Goal: Task Accomplishment & Management: Manage account settings

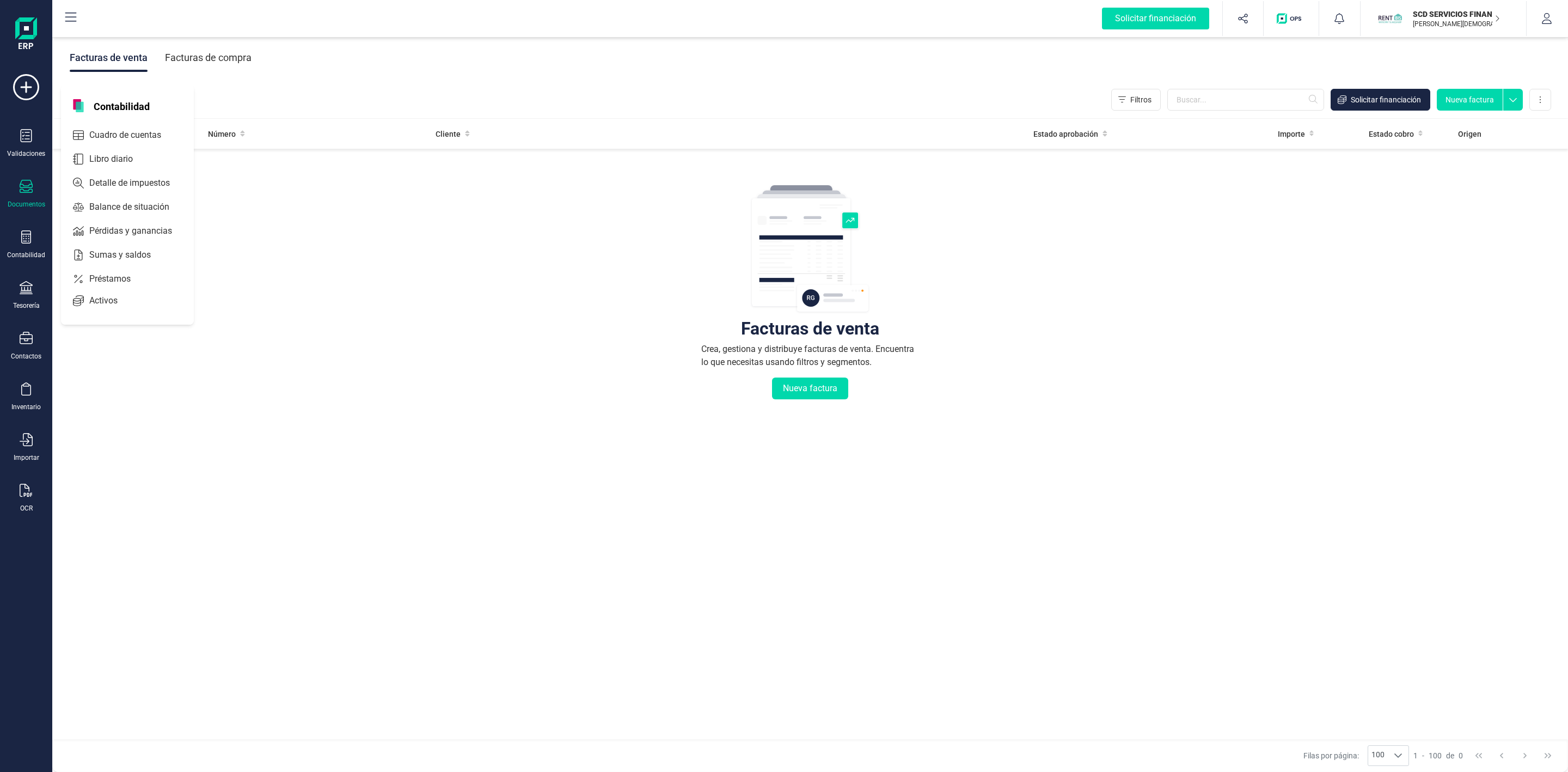
click at [101, 290] on div "Activos" at bounding box center [127, 300] width 128 height 22
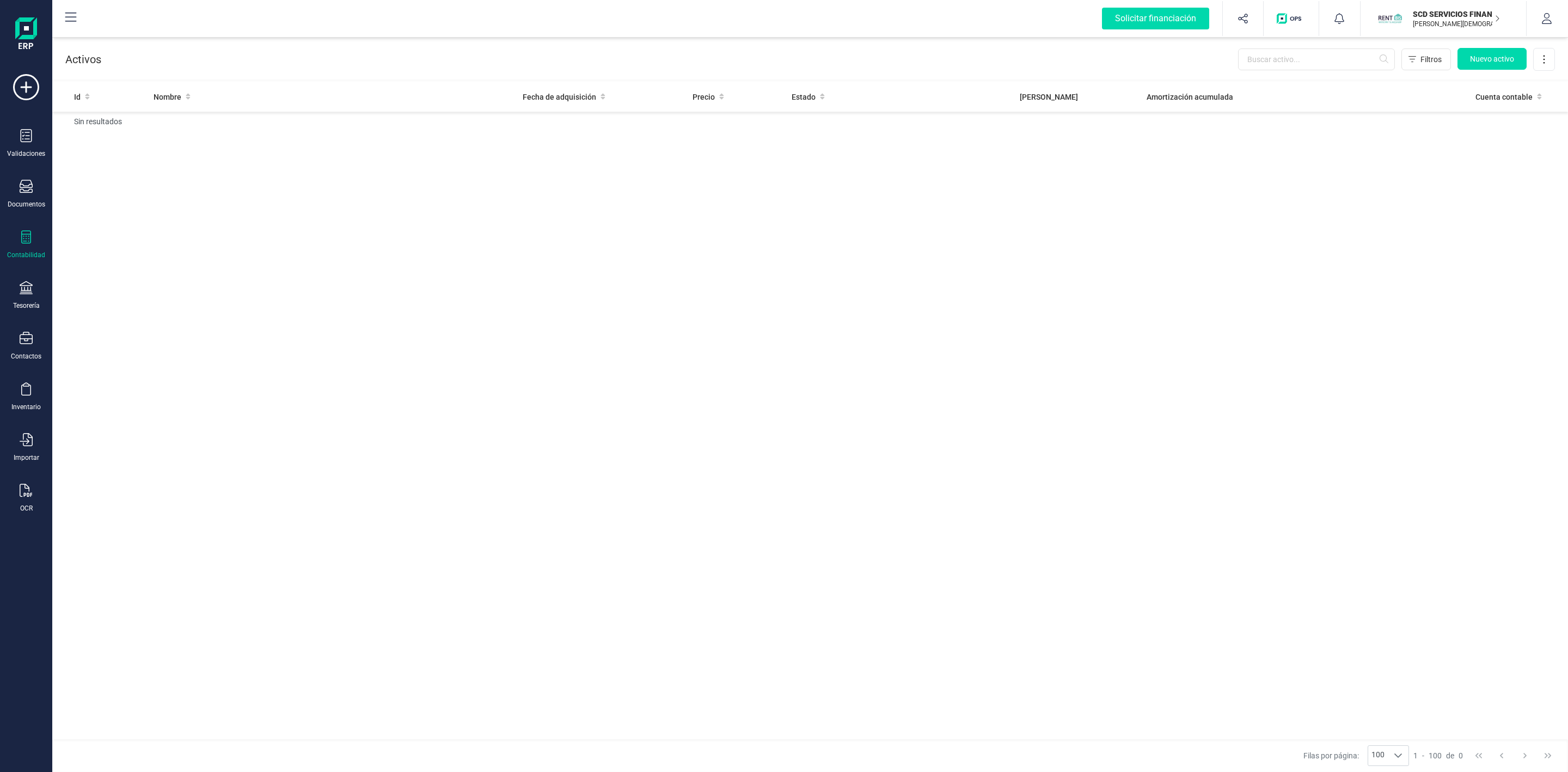
click at [13, 255] on div "Contabilidad" at bounding box center [26, 255] width 38 height 9
click at [142, 283] on span "Préstamos" at bounding box center [118, 278] width 65 height 13
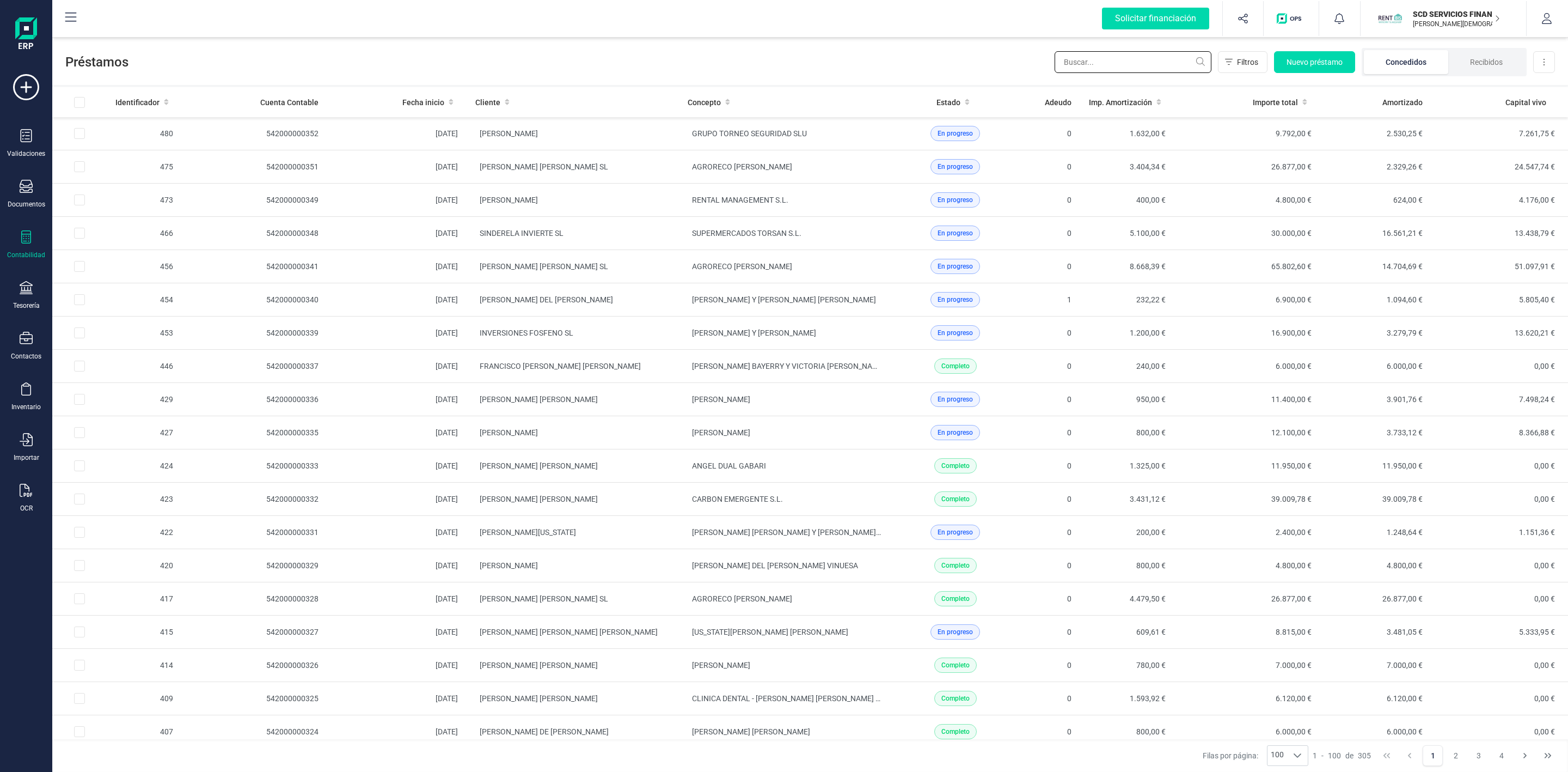
click at [1085, 54] on input "text" at bounding box center [1132, 62] width 157 height 22
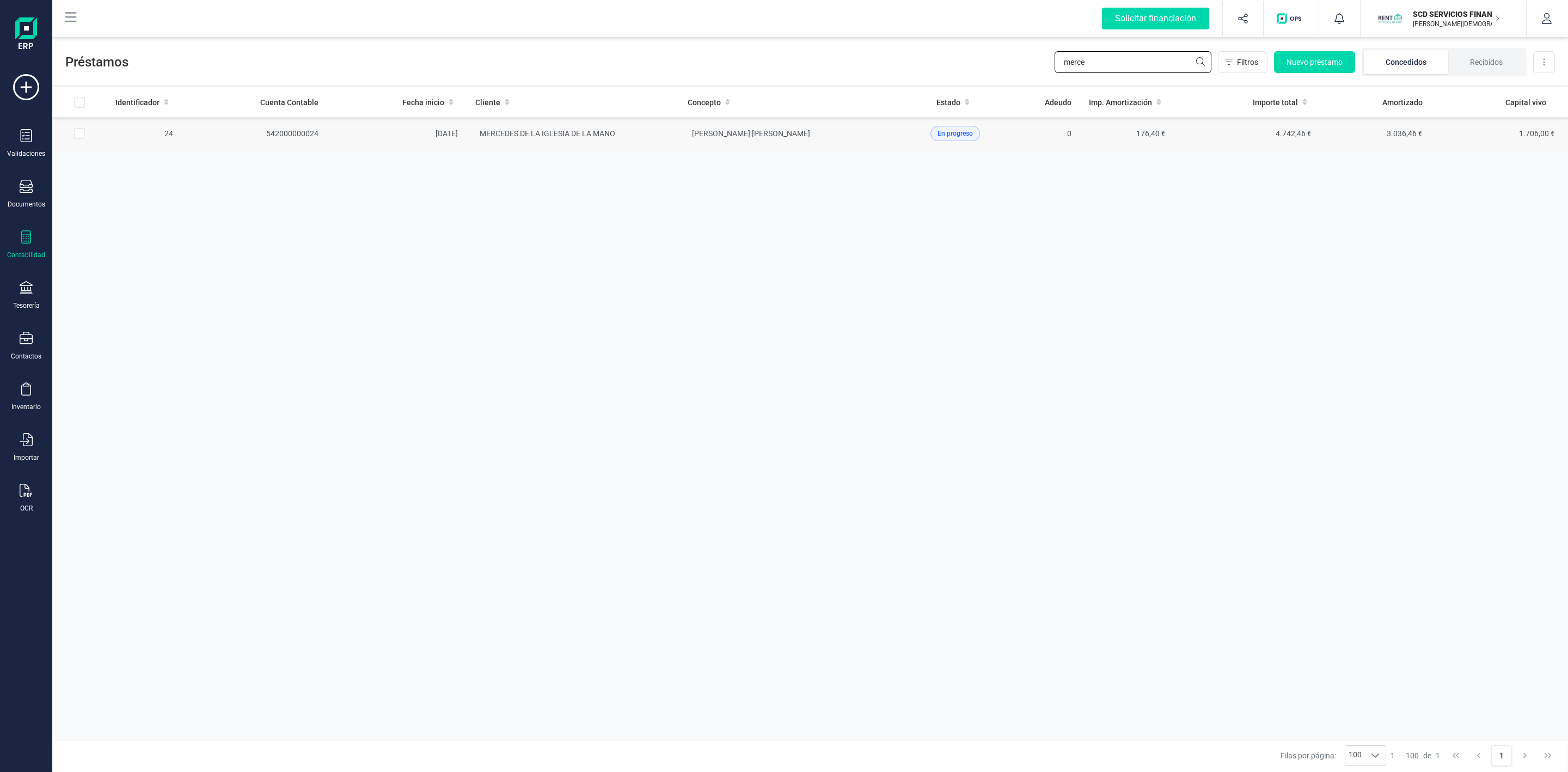
type input "merce"
click at [799, 134] on td "[PERSON_NAME] [PERSON_NAME]" at bounding box center [786, 133] width 213 height 33
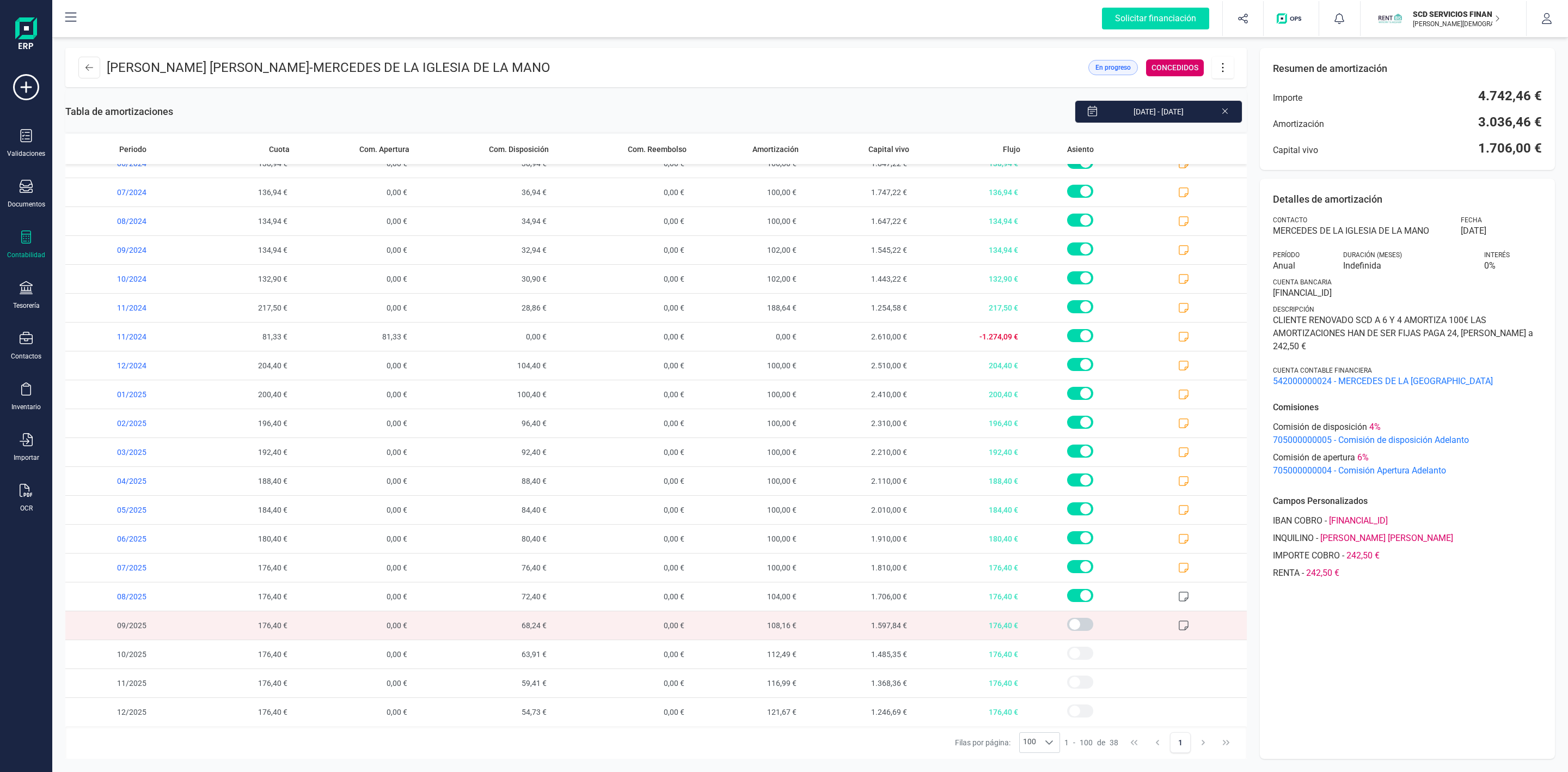
scroll to position [545, 0]
click at [1178, 563] on icon at bounding box center [1183, 567] width 11 height 11
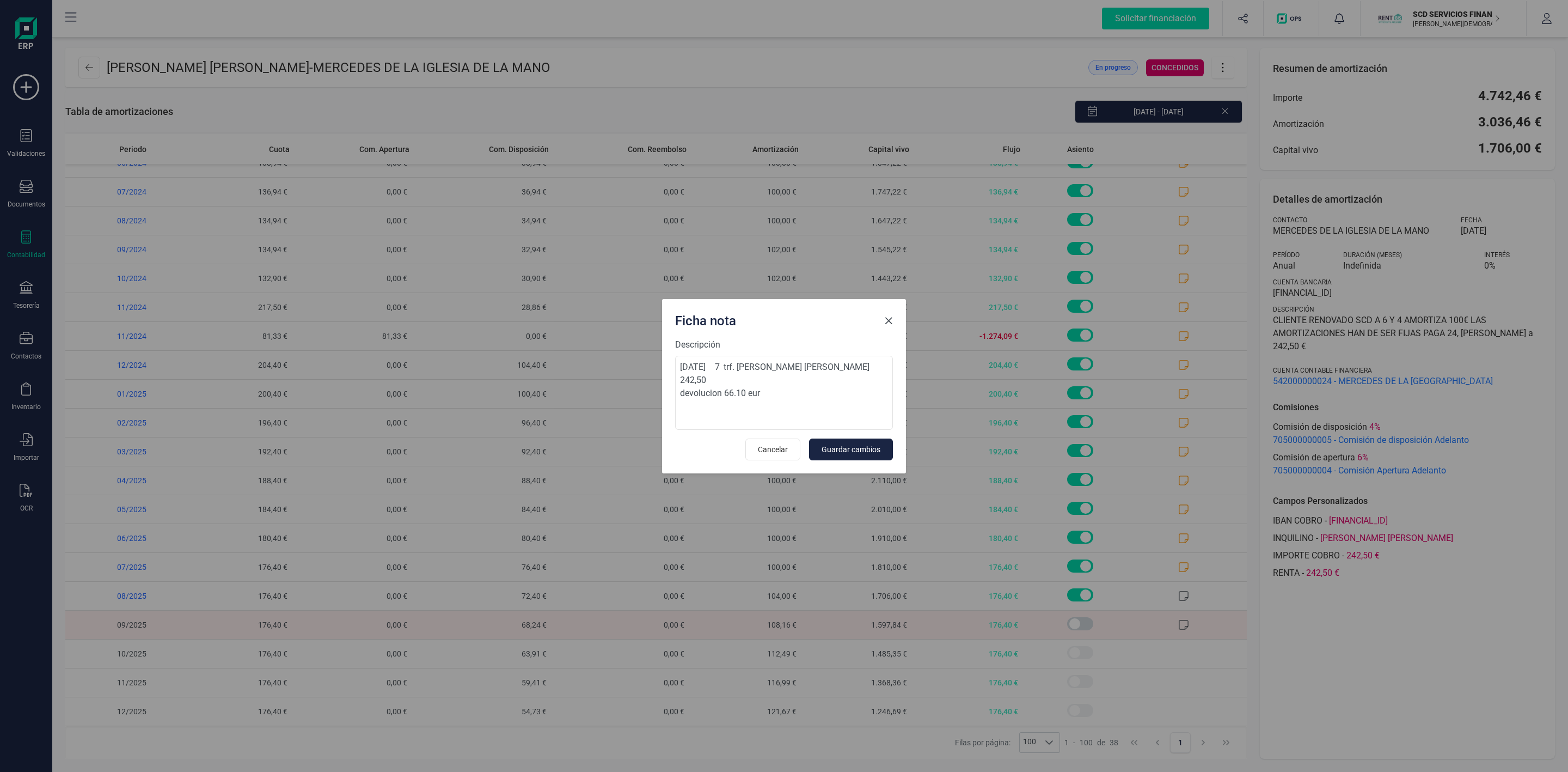
click at [889, 324] on span "Close" at bounding box center [888, 321] width 9 height 9
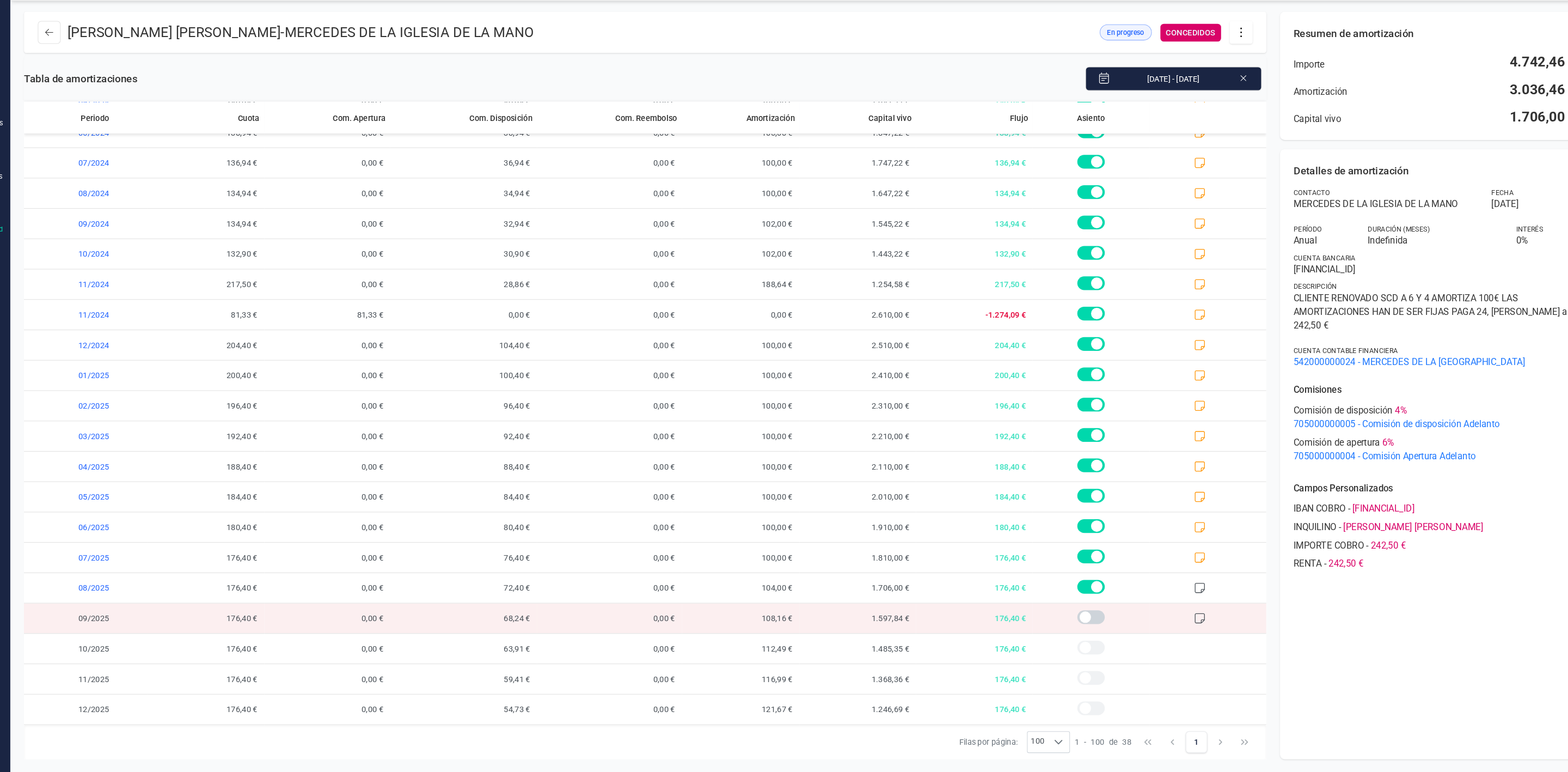
click at [1475, 632] on div "Detalles de amortización Contacto MERCEDES DE LA IGLESIA DE LA MANO Fecha [DATE…" at bounding box center [1407, 468] width 295 height 580
click at [1226, 66] on icon at bounding box center [1222, 67] width 20 height 12
click at [1252, 92] on link "Editar préstamo" at bounding box center [1277, 100] width 131 height 22
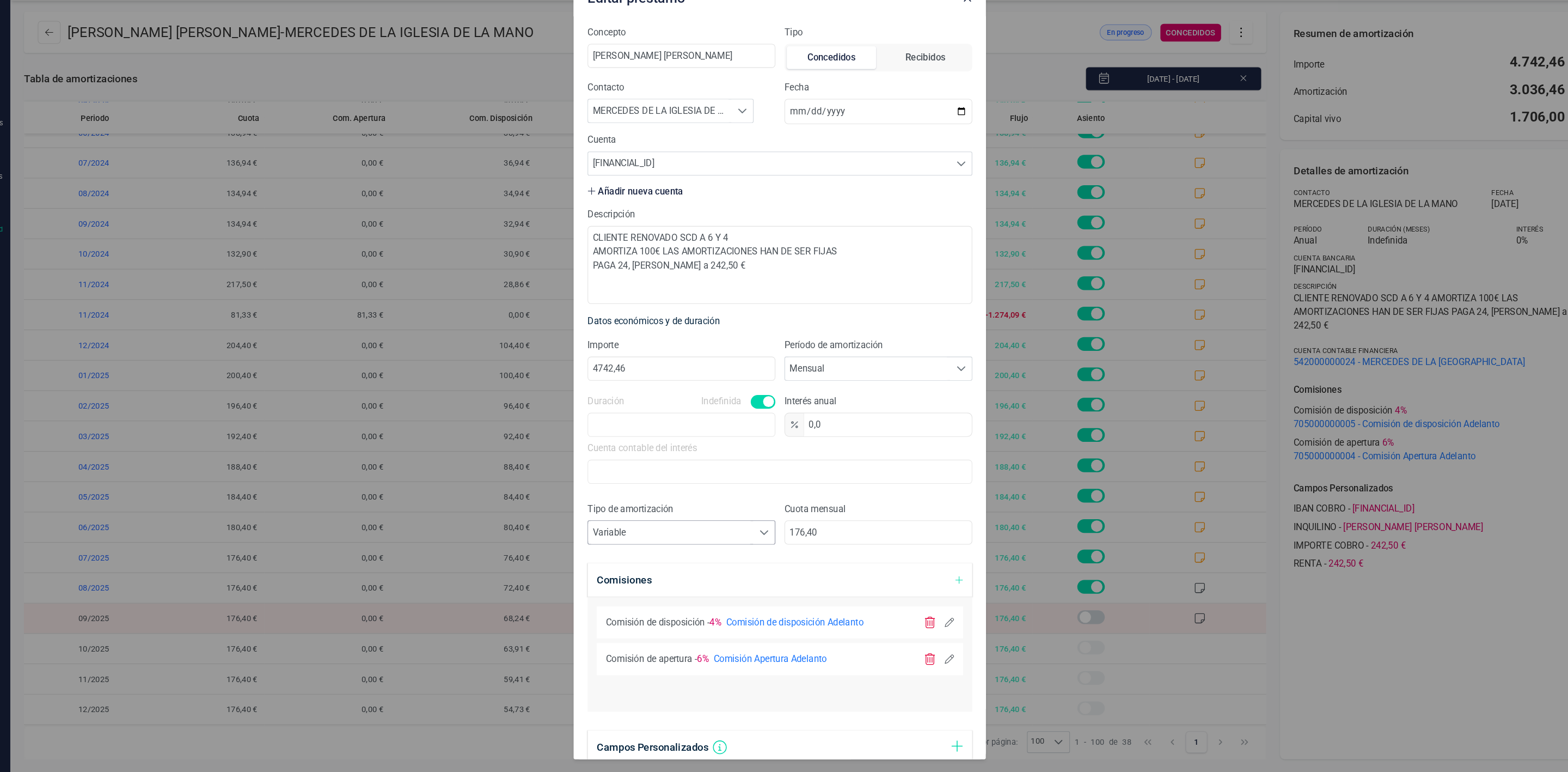
click at [765, 542] on span at bounding box center [769, 542] width 9 height 9
click at [693, 576] on li "Fija" at bounding box center [687, 572] width 173 height 22
click at [821, 544] on input "176,40" at bounding box center [877, 543] width 179 height 23
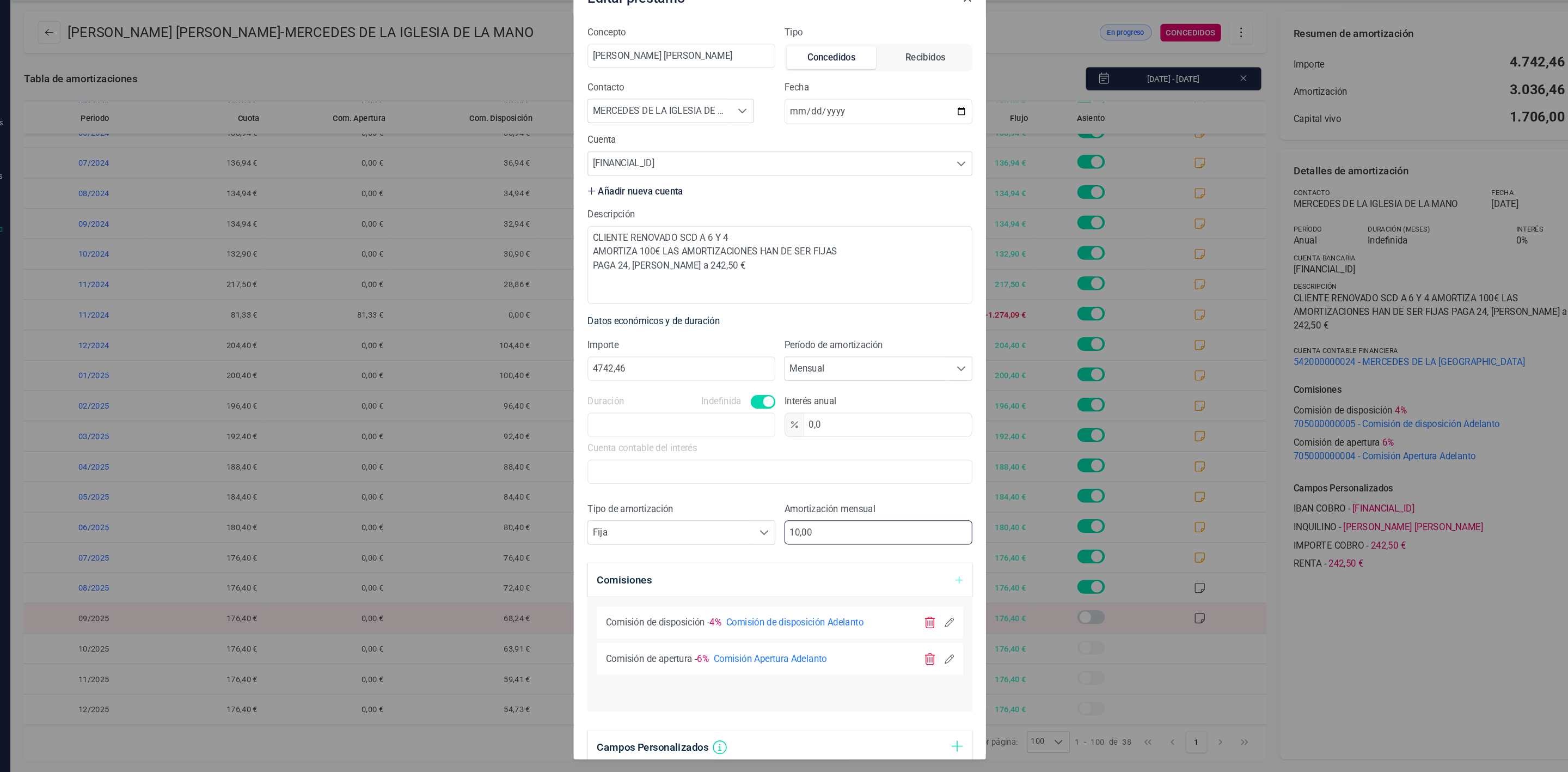
type input "100,00"
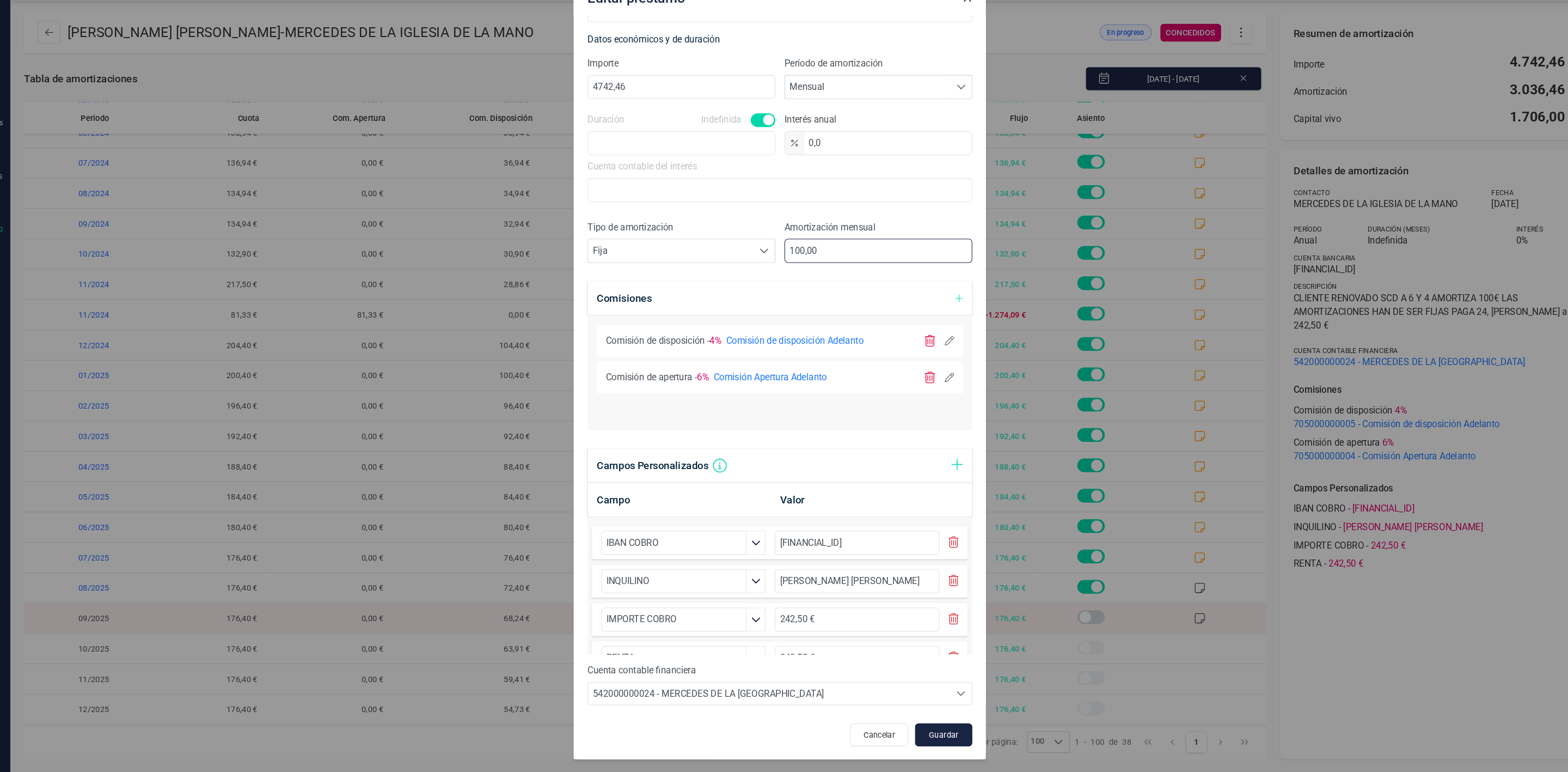
scroll to position [271, 0]
click at [933, 737] on span "Guardar" at bounding box center [940, 734] width 29 height 11
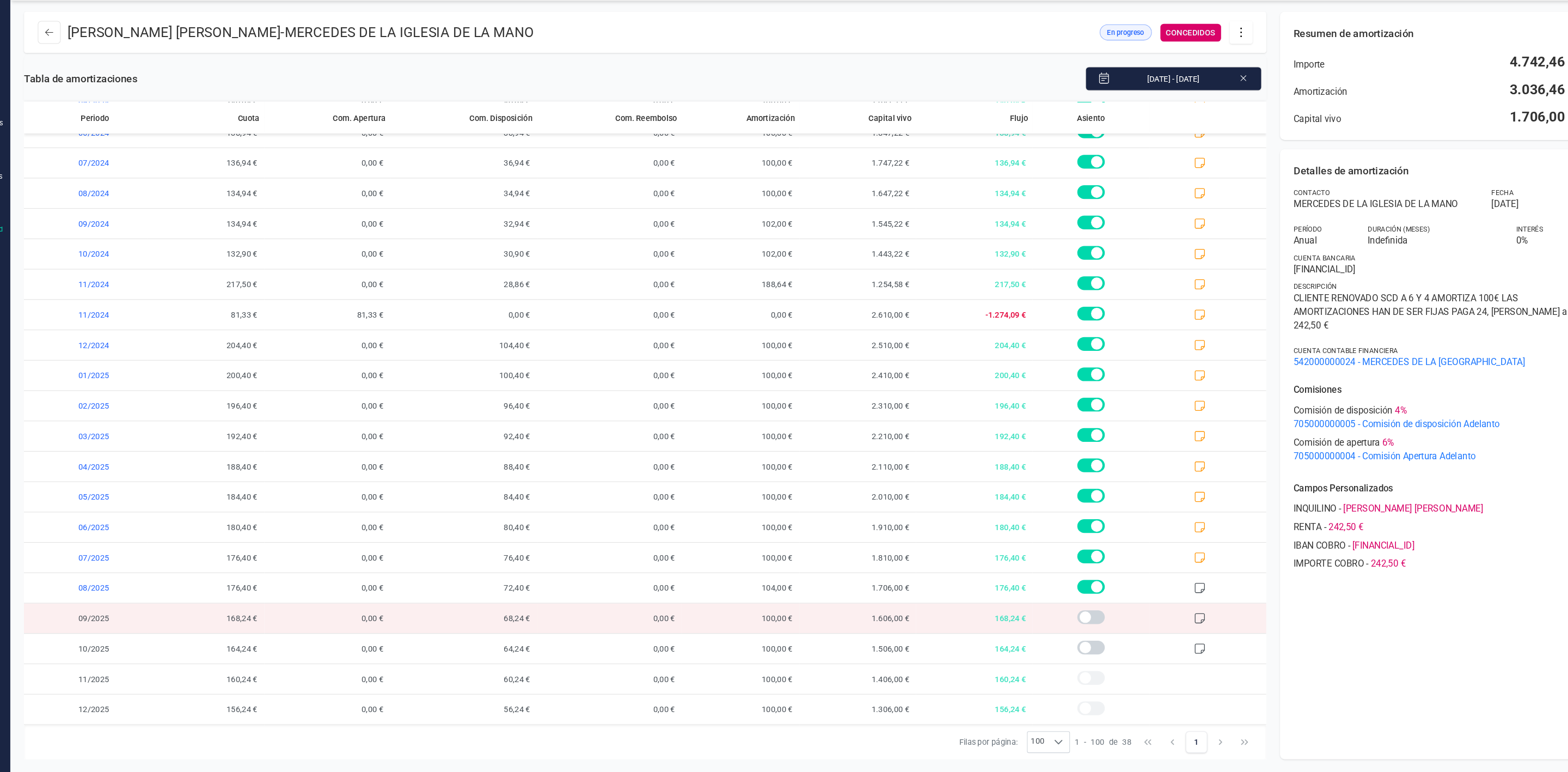
click at [597, 742] on div "[PERSON_NAME] por página: 100 100 100 1 - 100 de 38 1" at bounding box center [656, 742] width 1182 height 32
drag, startPoint x: 101, startPoint y: 66, endPoint x: 90, endPoint y: 70, distance: 11.7
click at [90, 70] on div "[PERSON_NAME] [PERSON_NAME] - MERCEDES DE LA IGLESIA DE LA MANO" at bounding box center [315, 67] width 472 height 22
click at [90, 70] on icon at bounding box center [88, 67] width 7 height 9
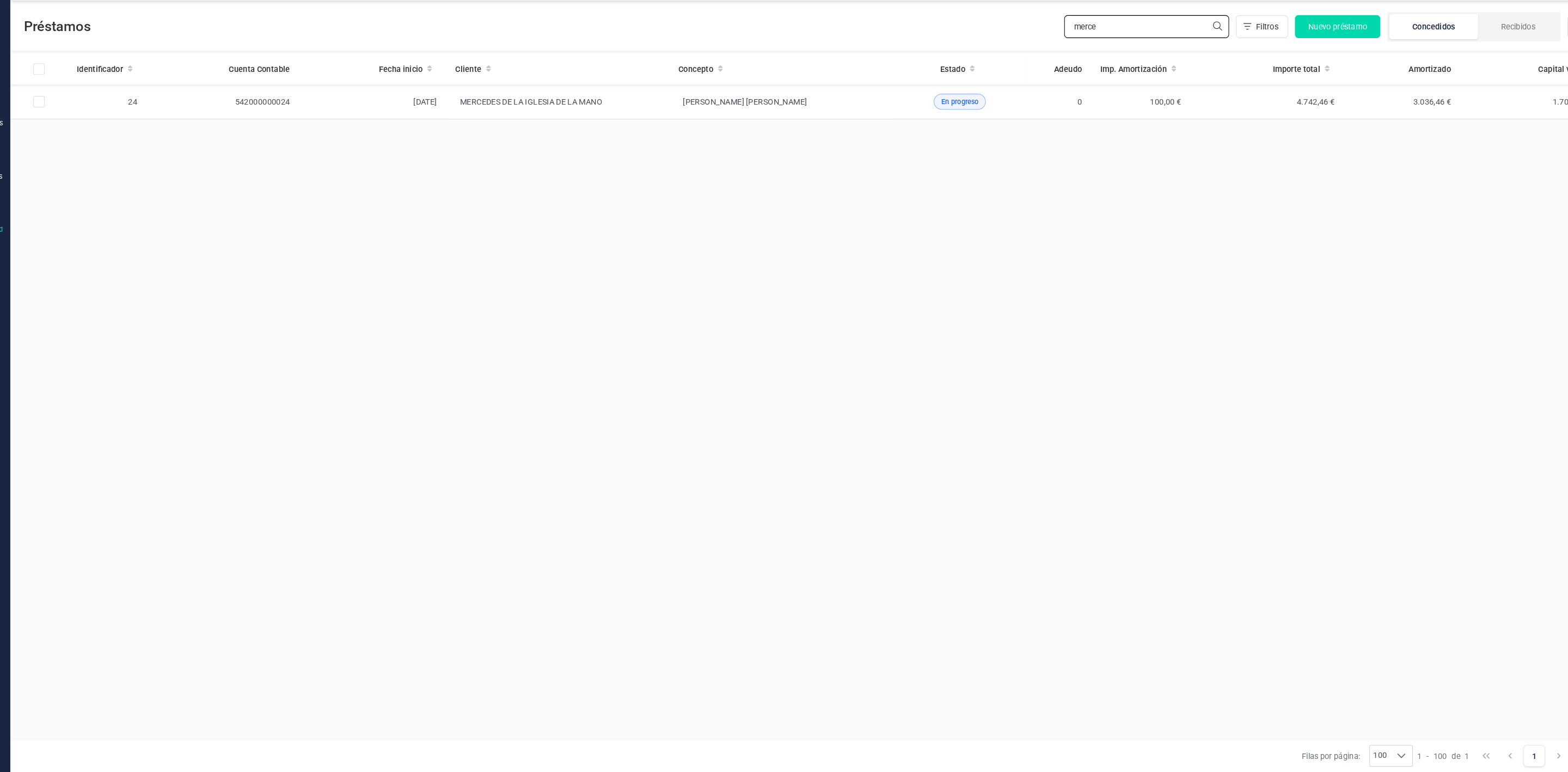
click at [1084, 52] on input "merce" at bounding box center [1132, 62] width 157 height 22
type input "m"
type input "angeles"
click at [652, 176] on td "ANGELES [PERSON_NAME]" at bounding box center [573, 166] width 213 height 33
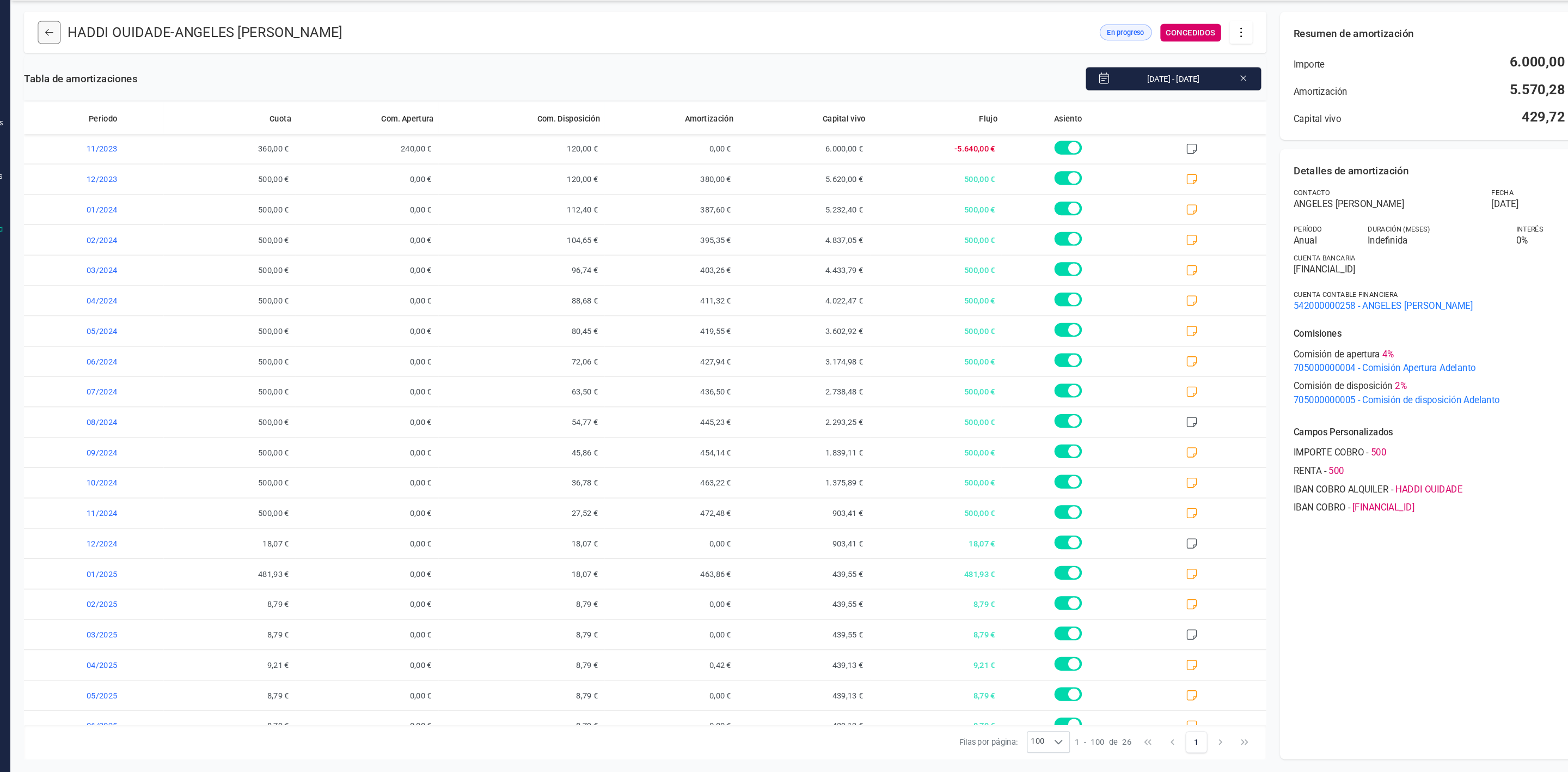
click at [88, 71] on icon at bounding box center [88, 67] width 7 height 9
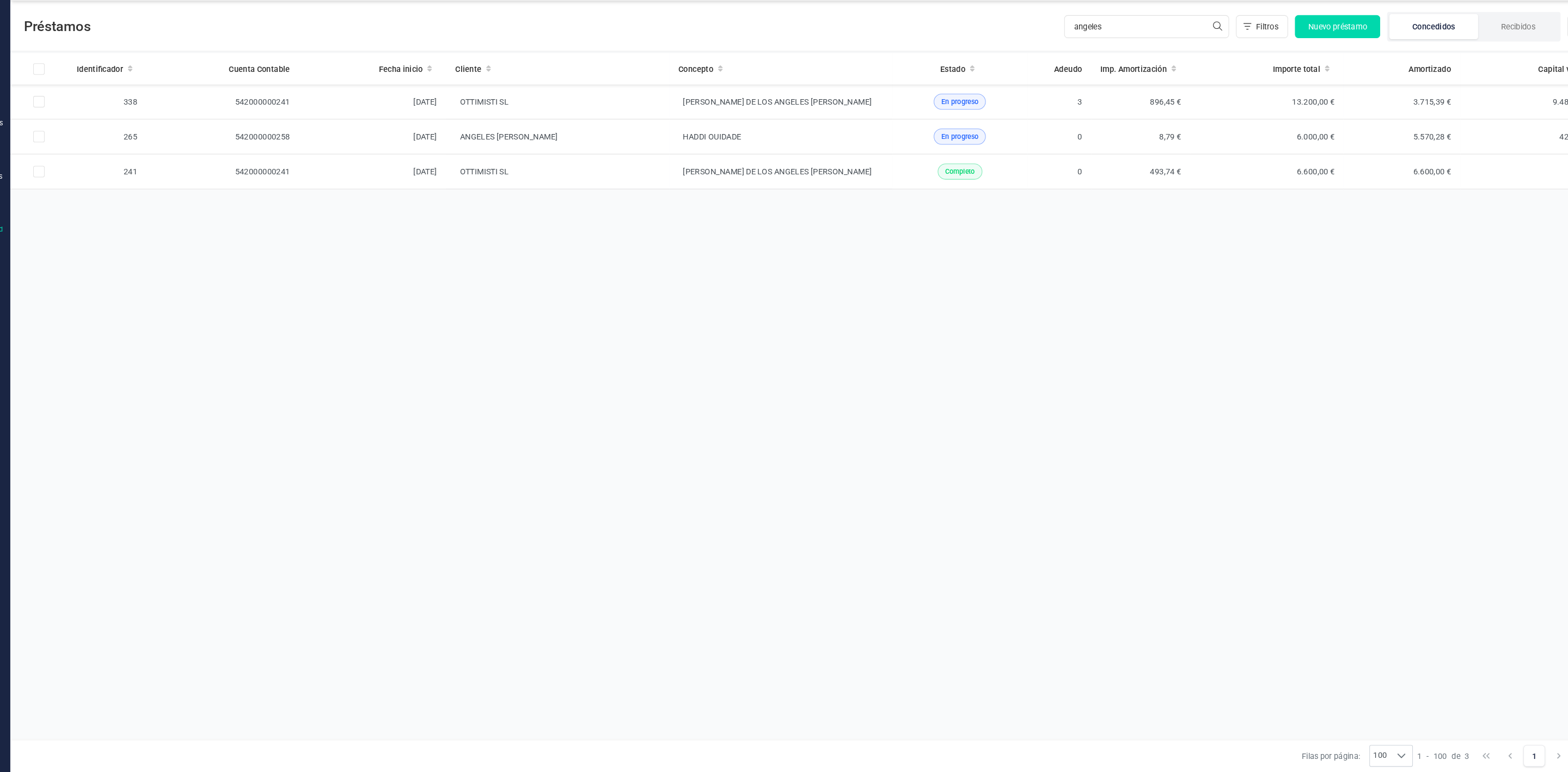
click at [47, 93] on div "Solicitar financiación Validaciones Documentos Documentos Presupuestos Pedidos …" at bounding box center [26, 386] width 52 height 772
click at [47, 93] on div "Solicitar financiación Validaciones Documentos Documentos Presupuestos Pedidos …" at bounding box center [26, 400] width 44 height 697
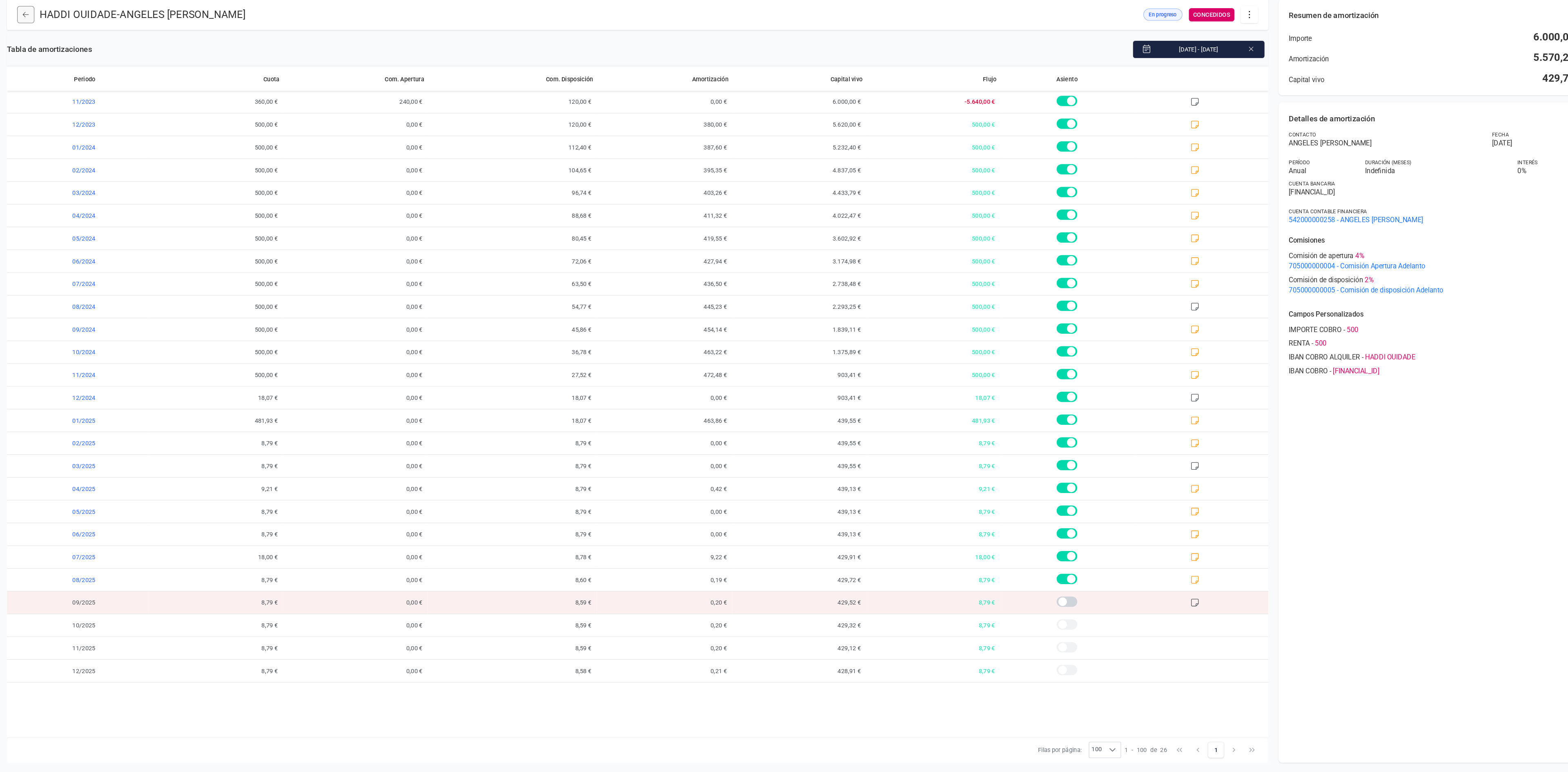
click at [61, 58] on button at bounding box center [67, 51] width 16 height 16
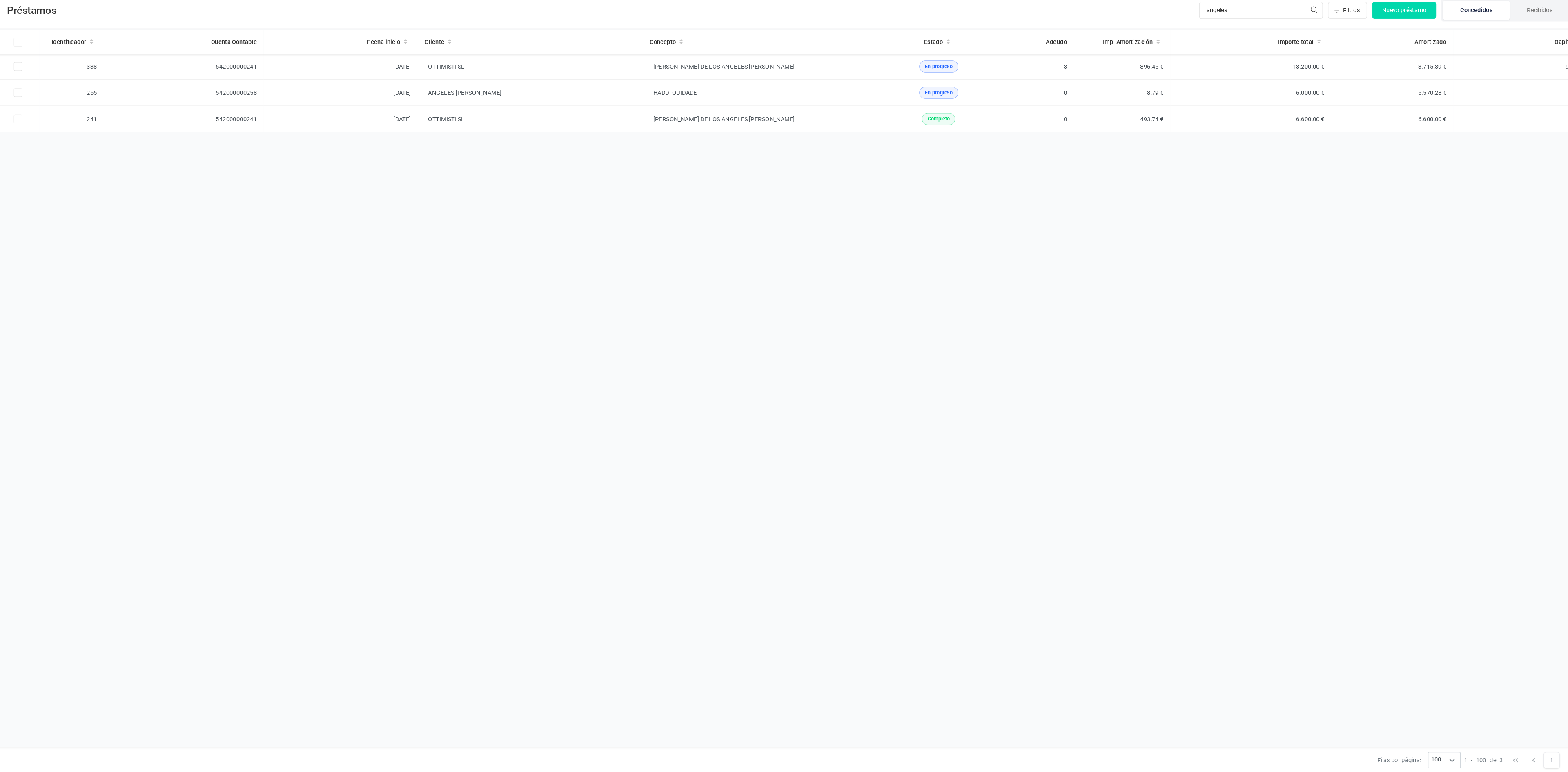
click at [828, 578] on div "[PERSON_NAME] por página: 100 100 100 1 - 100 de 3 1" at bounding box center [803, 760] width 1529 height 24
click at [654, 138] on td "HADDI OUIDADE" at bounding box center [761, 125] width 214 height 25
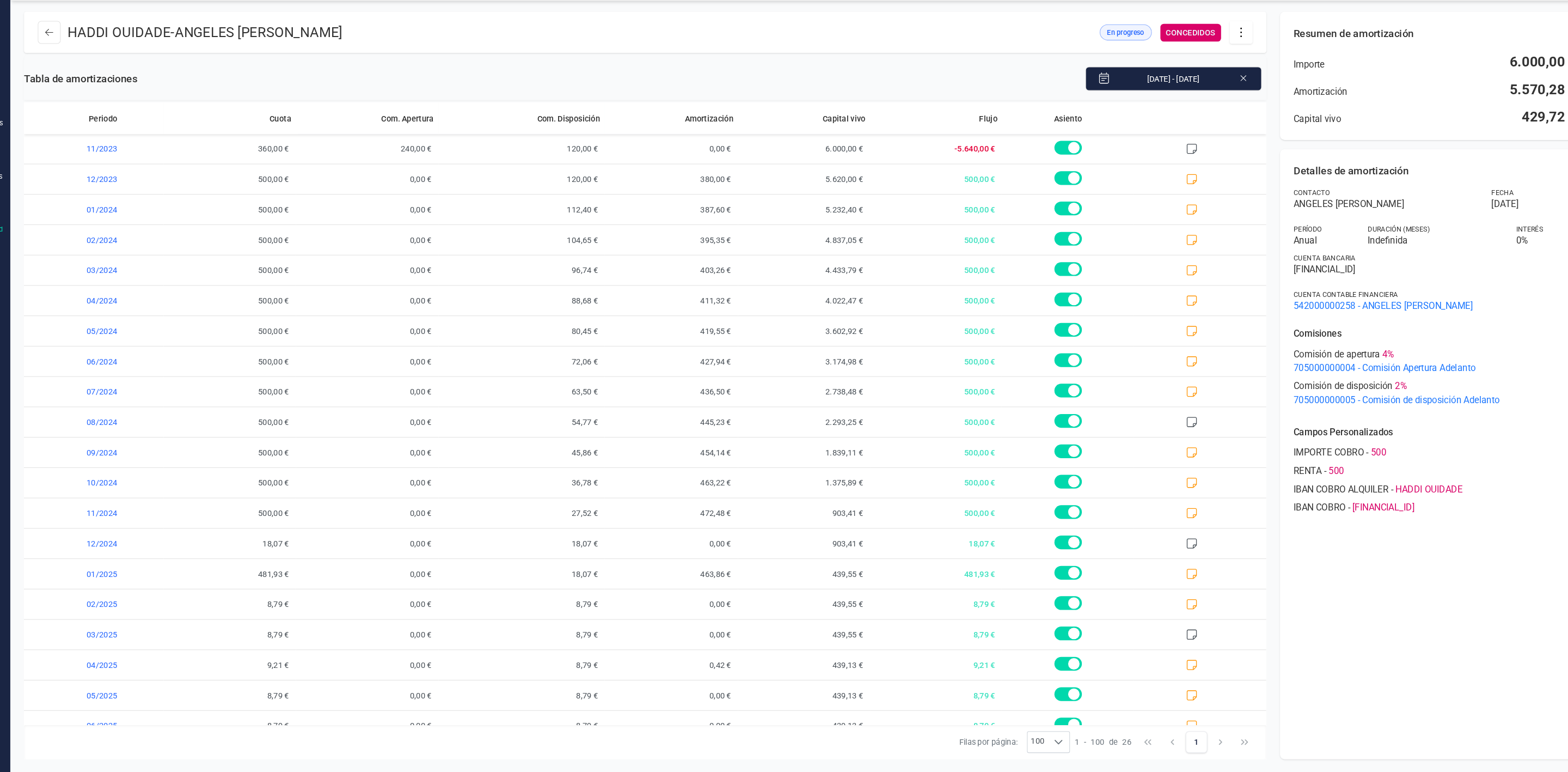
click at [1221, 67] on icon at bounding box center [1222, 67] width 20 height 12
click at [1237, 98] on span "Editar préstamo" at bounding box center [1283, 100] width 100 height 9
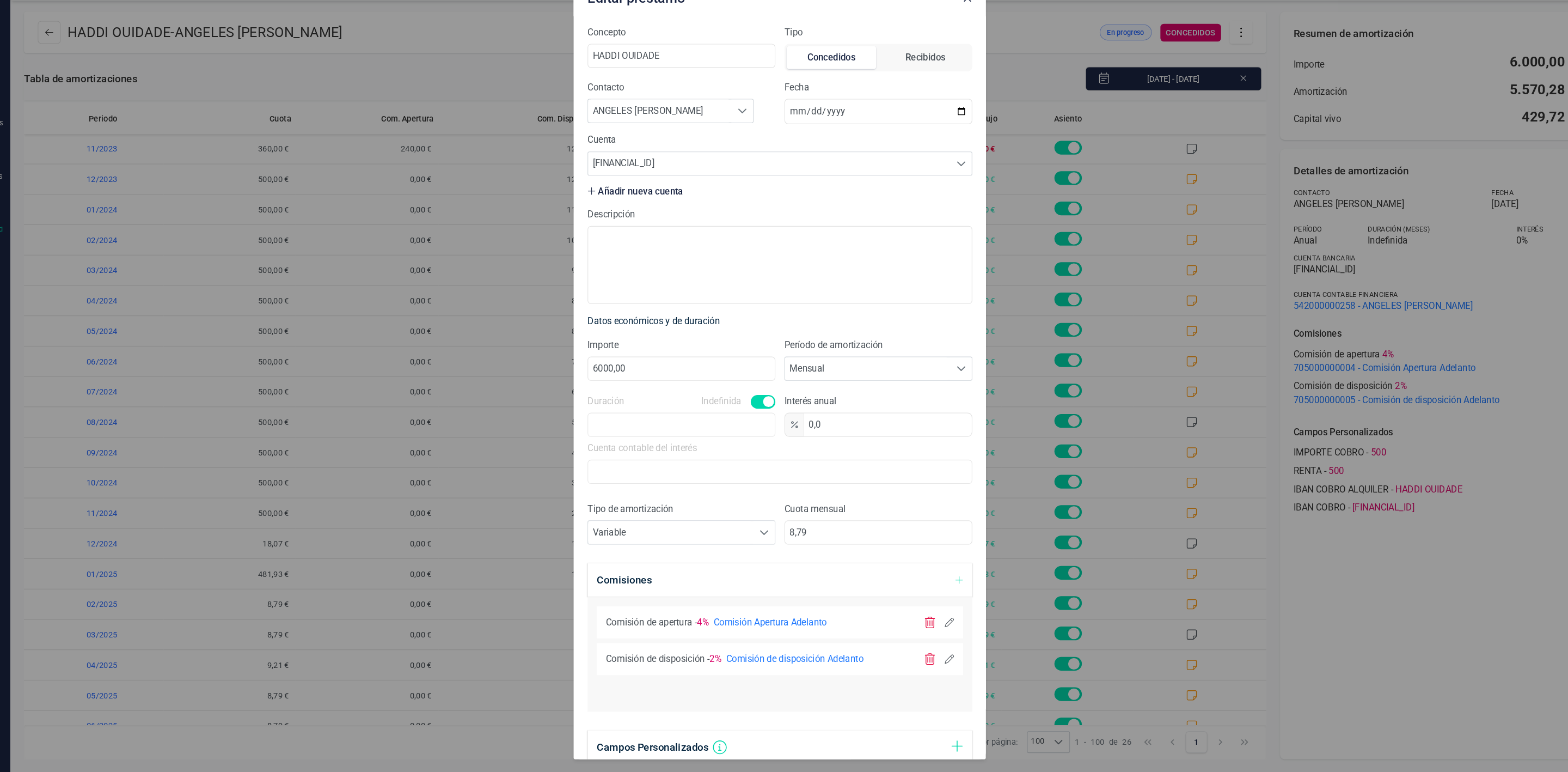
click at [941, 664] on icon at bounding box center [945, 663] width 9 height 9
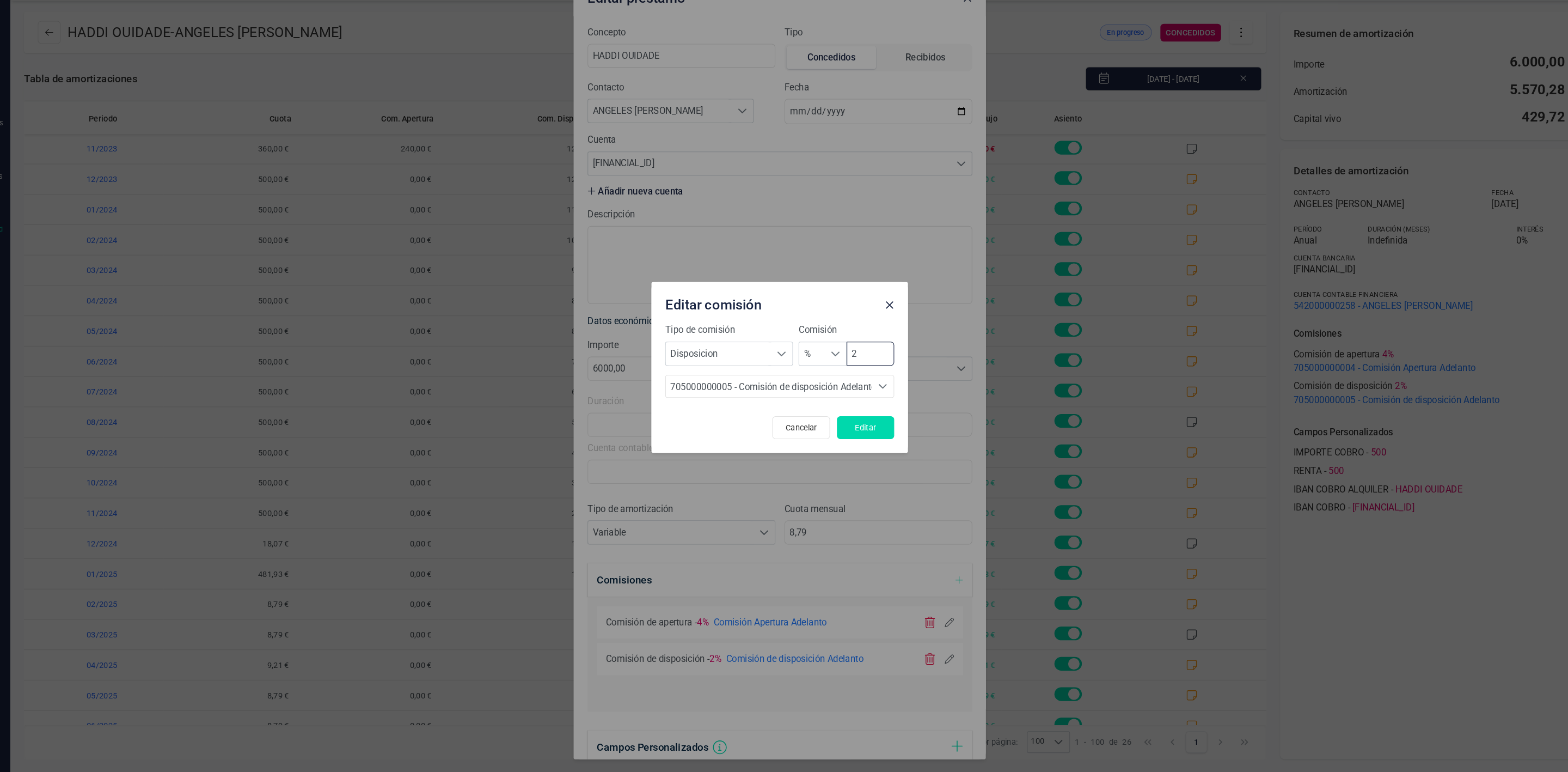
click at [872, 368] on input "2" at bounding box center [870, 373] width 45 height 23
type input "0"
click at [863, 449] on button "Editar" at bounding box center [865, 443] width 54 height 22
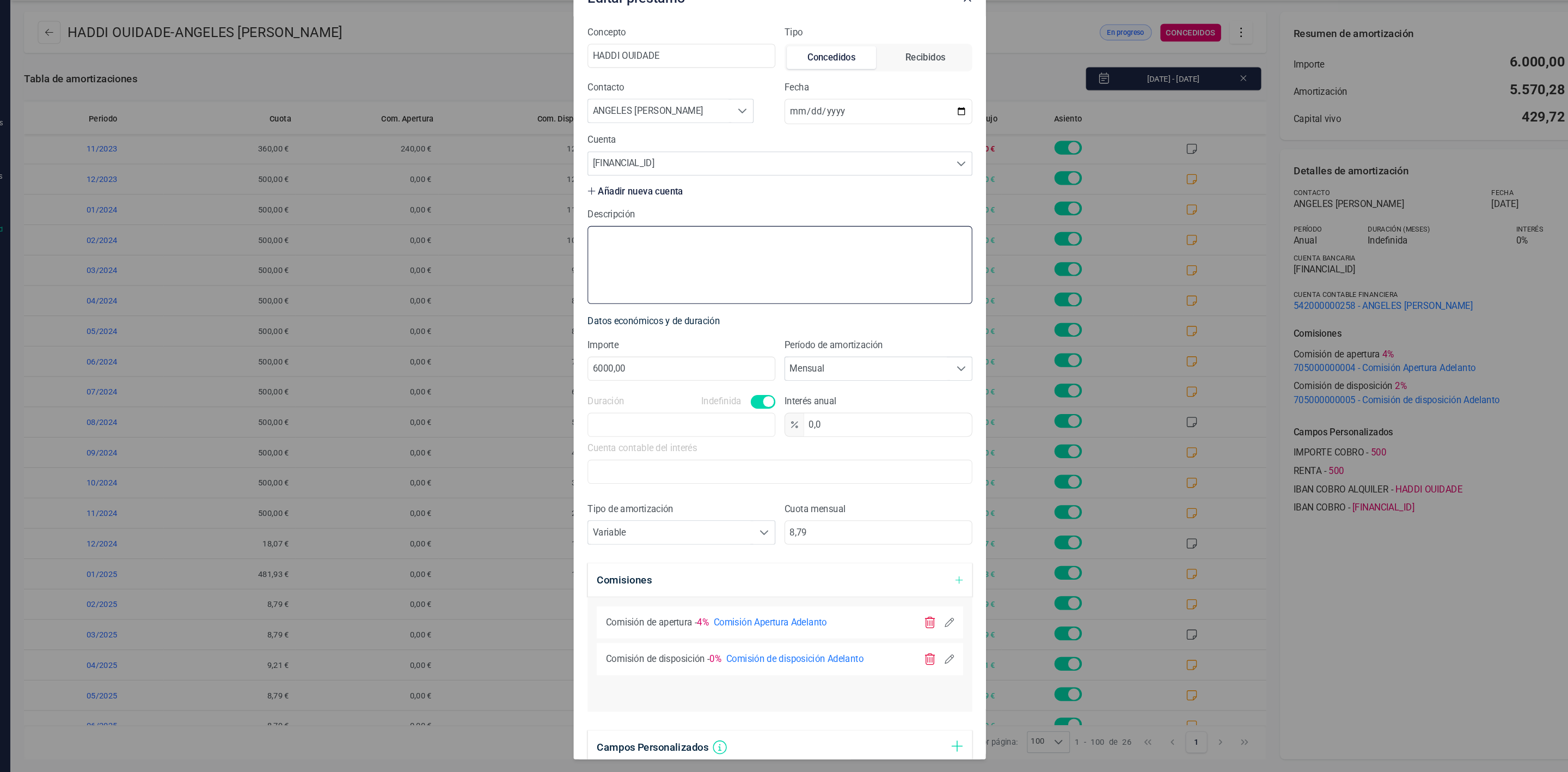
click at [840, 278] on textarea "Descripción" at bounding box center [784, 288] width 366 height 74
type textarea "i"
paste textarea "429,91€"
type textarea "IMPAGADO INGRESA 429,91€ EL 29/09 LO UTILIZAMOS PARA CERRAR EL PRESTAMO Y AVISA…"
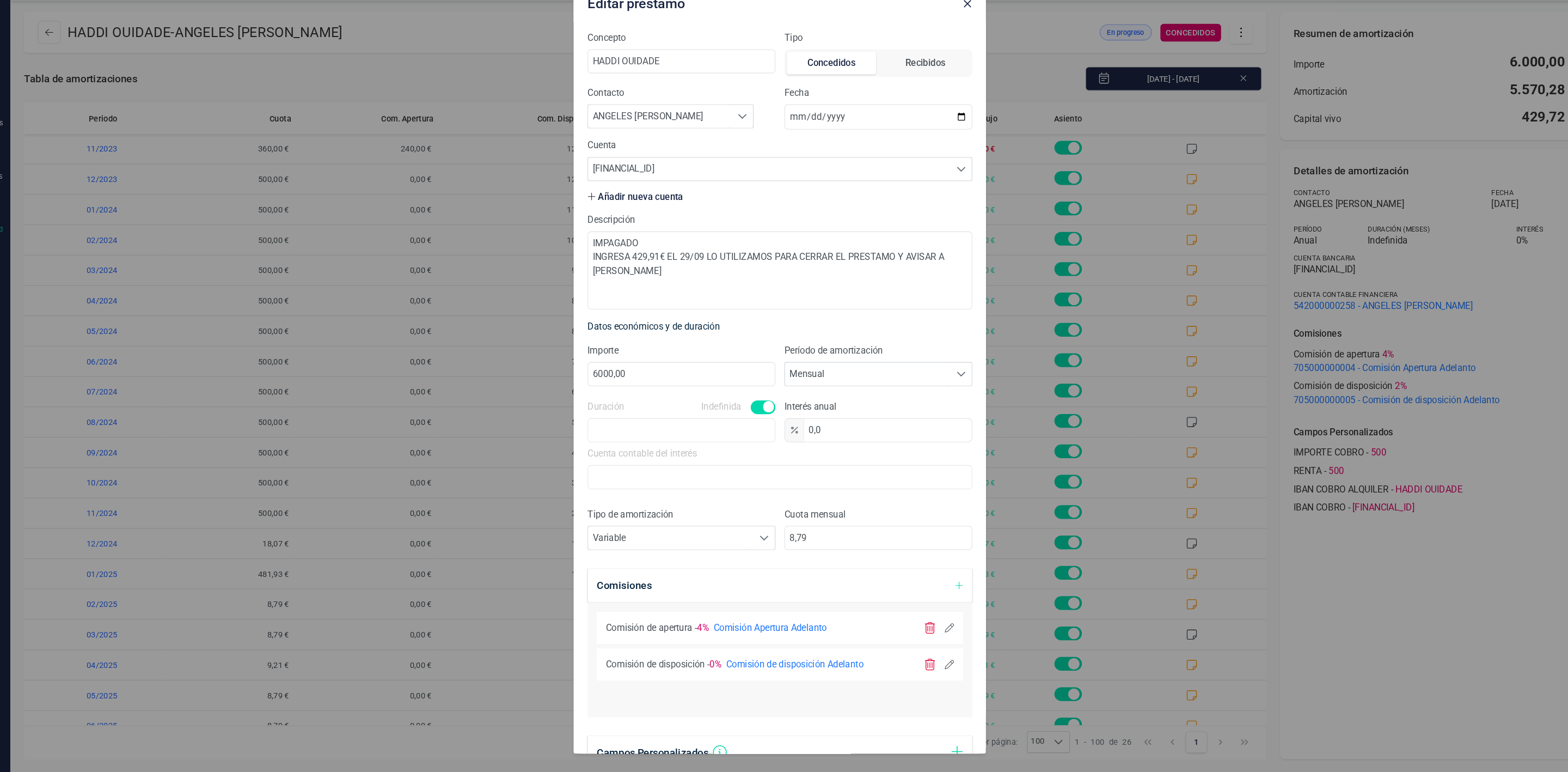
drag, startPoint x: 976, startPoint y: 756, endPoint x: 975, endPoint y: 748, distance: 8.1
click at [975, 748] on span at bounding box center [976, 749] width 6 height 6
click at [975, 747] on span at bounding box center [976, 747] width 6 height 6
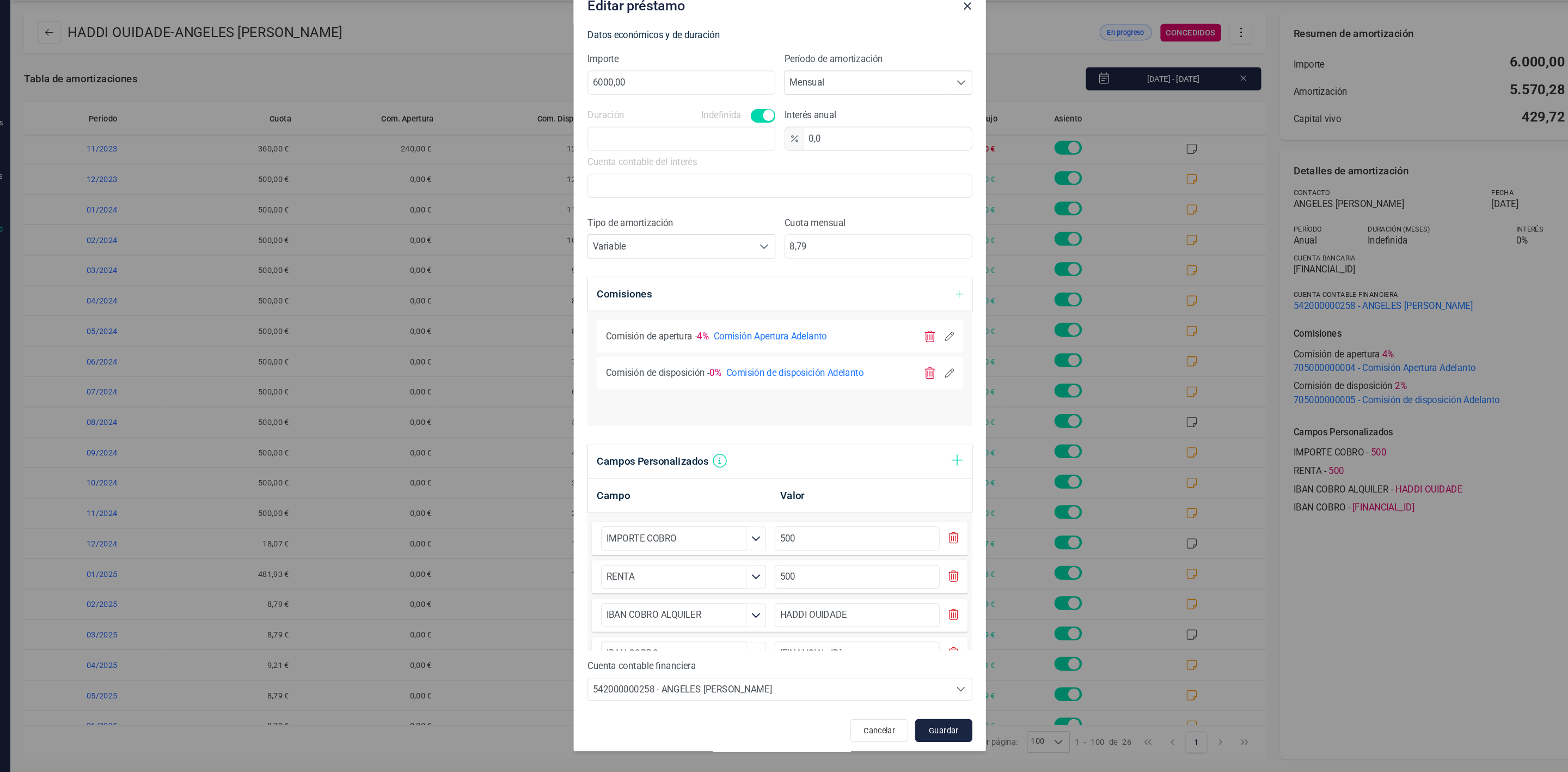
scroll to position [286, 0]
click at [925, 732] on span "Guardar" at bounding box center [940, 727] width 29 height 11
